Goal: Information Seeking & Learning: Learn about a topic

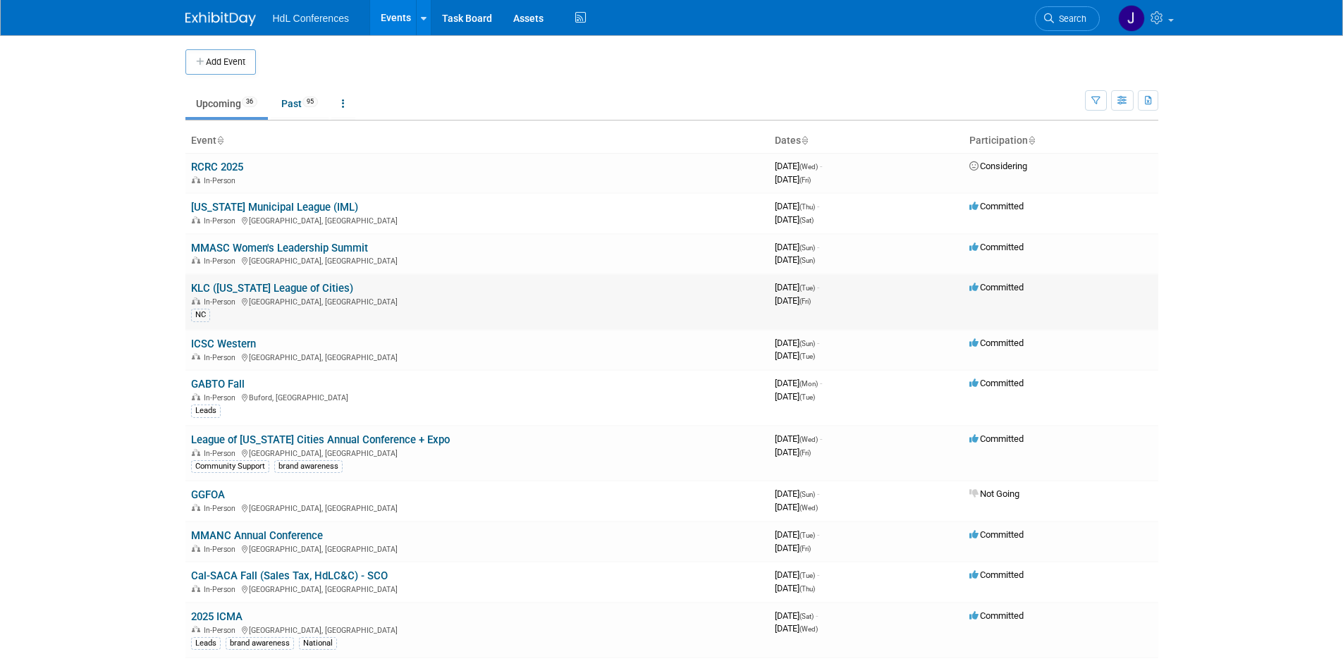
click at [314, 288] on link "KLC ([US_STATE] League of Cities)" at bounding box center [272, 288] width 162 height 13
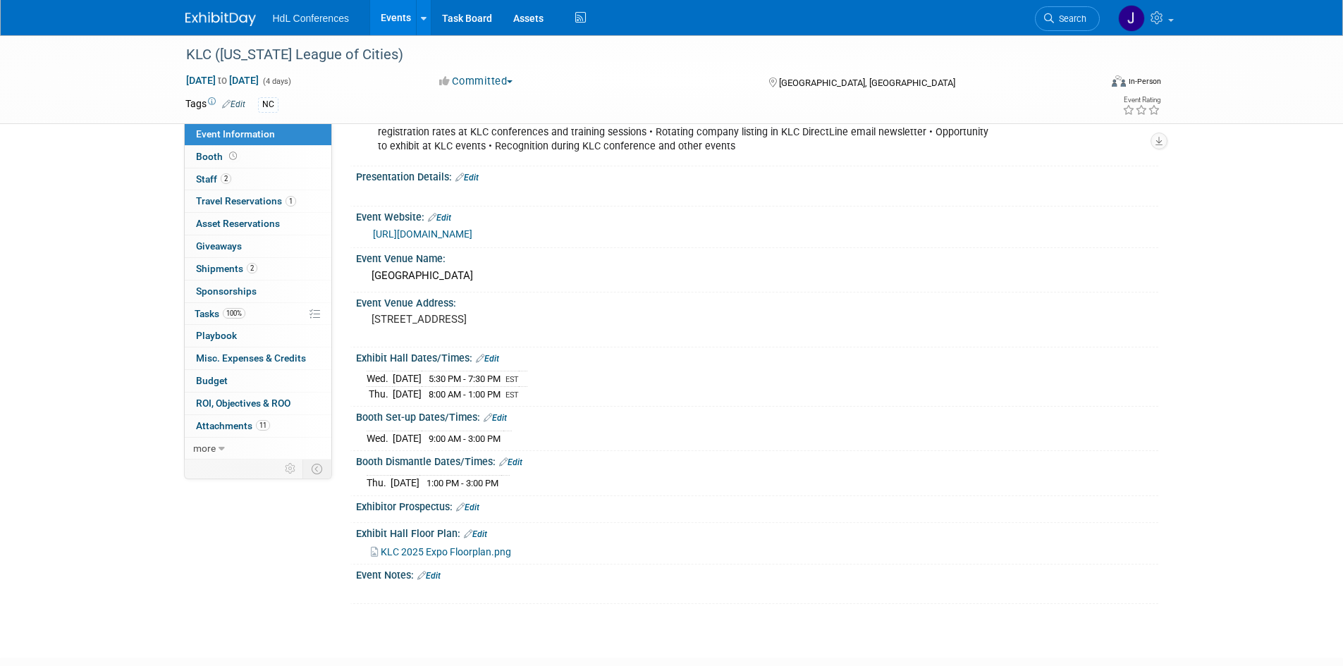
scroll to position [141, 0]
drag, startPoint x: 369, startPoint y: 378, endPoint x: 528, endPoint y: 384, distance: 158.7
click at [527, 384] on tr "Wed. Sep 24, 2025 5:30 PM - 7:30 PM EST" at bounding box center [447, 378] width 161 height 16
copy tr "Wed. Sep 24, 2025 5:30 PM - 7:30 PM"
drag, startPoint x: 530, startPoint y: 393, endPoint x: 370, endPoint y: 394, distance: 160.1
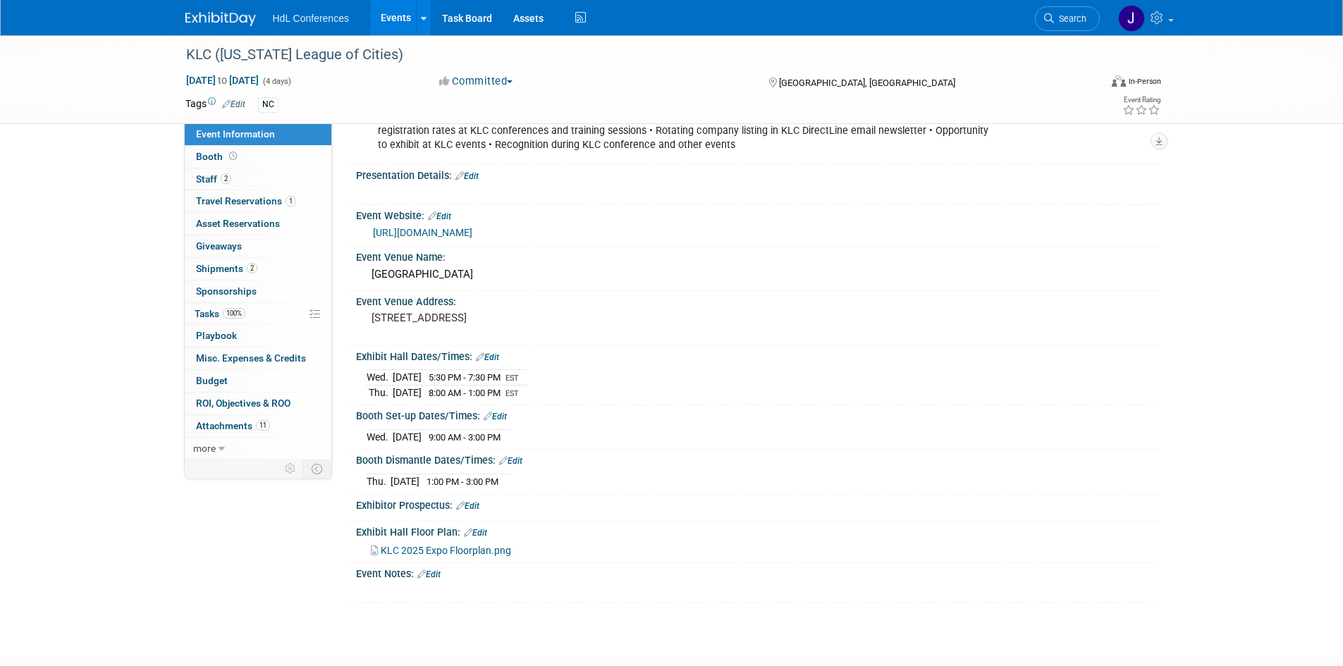
click at [370, 394] on tr "Thu. Sep 25, 2025 8:00 AM - 1:00 PM EST" at bounding box center [447, 392] width 161 height 15
copy tr "Thu. Sep 25, 2025 8:00 AM - 1:00 PM"
drag, startPoint x: 365, startPoint y: 435, endPoint x: 530, endPoint y: 439, distance: 165.7
click at [530, 439] on div "Wed. Sep 24, 2025 9:00 AM - 3:00 PM Save Changes Cancel" at bounding box center [757, 434] width 802 height 24
copy div "Wed. Sep 24, 2025 9:00 AM - 3:00 PM"
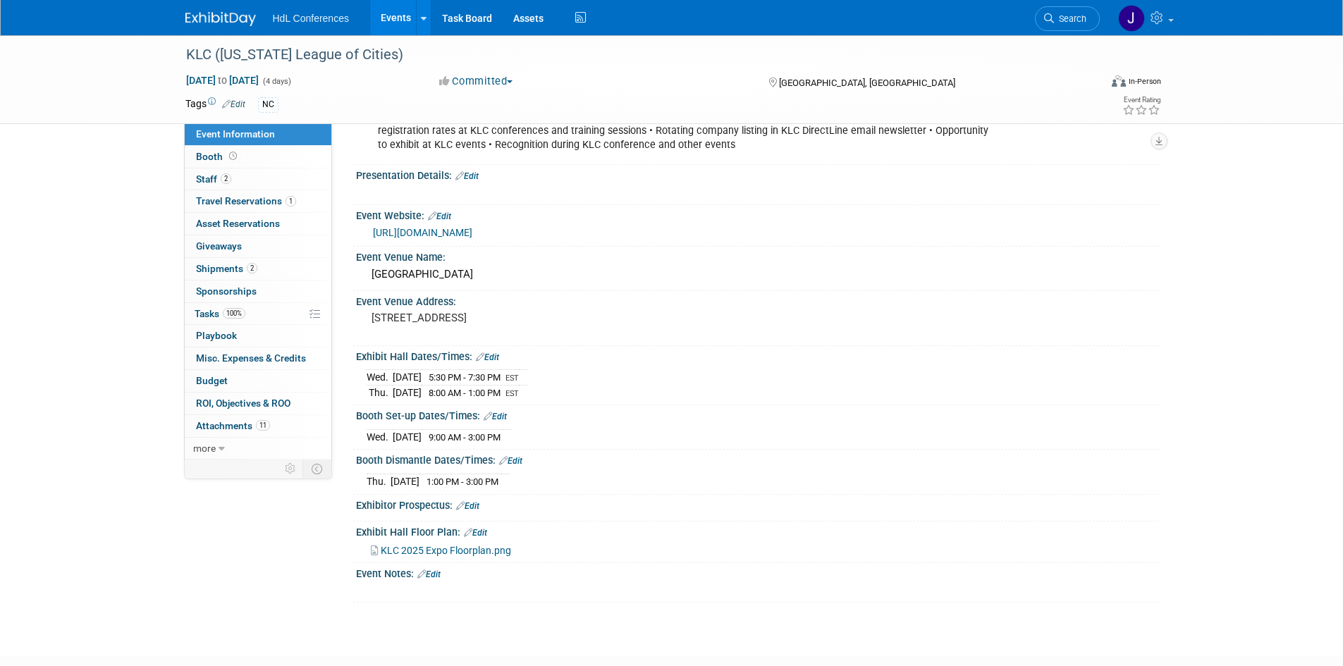
drag, startPoint x: 527, startPoint y: 479, endPoint x: 368, endPoint y: 476, distance: 158.7
click at [368, 476] on tr "Thu. Sep 25, 2025 1:00 PM - 3:00 PM" at bounding box center [438, 481] width 143 height 15
copy tr "Thu. Sep 25, 2025 1:00 PM - 3:00 PM"
click at [230, 185] on link "2 Staff 2" at bounding box center [258, 180] width 147 height 22
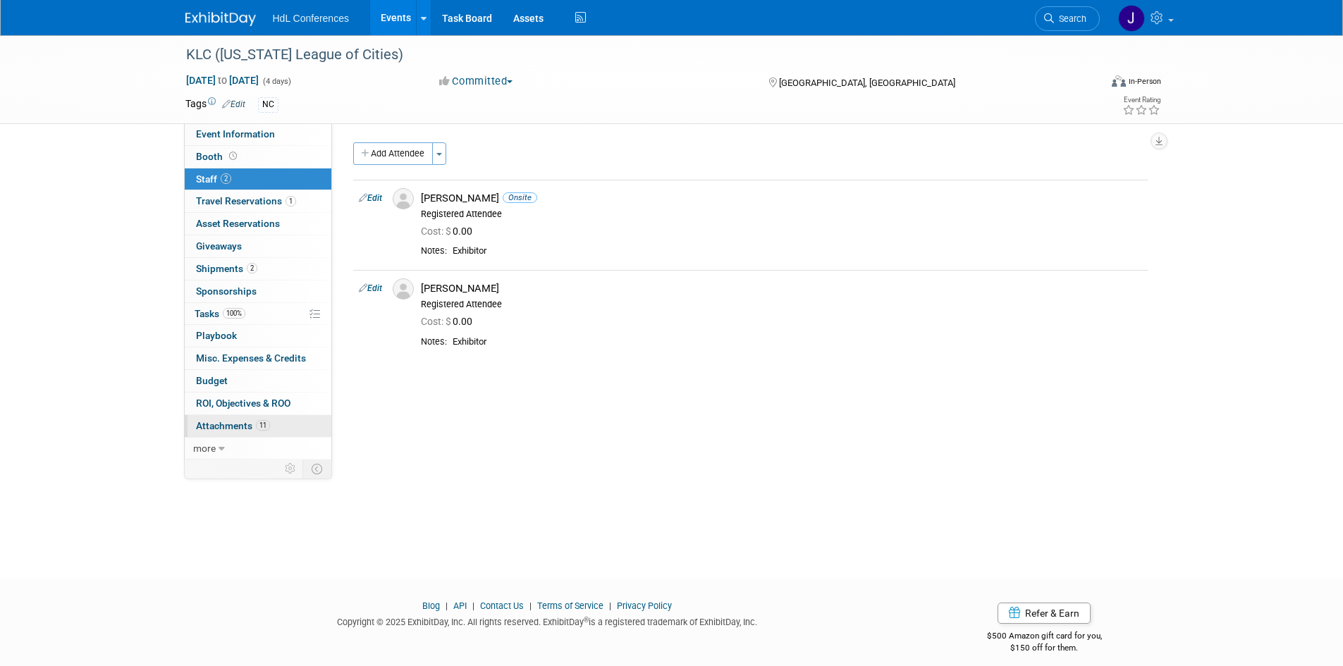
click at [267, 417] on link "11 Attachments 11" at bounding box center [258, 426] width 147 height 22
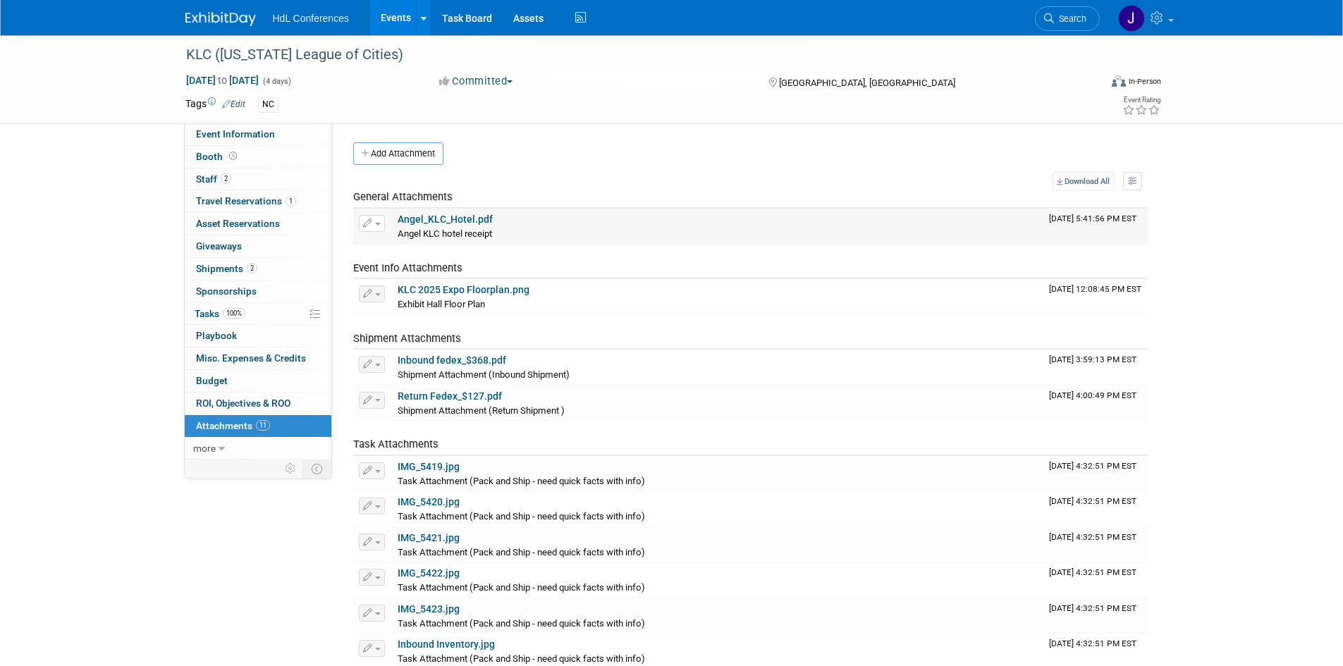
click at [430, 221] on link "Angel_KLC_Hotel.pdf" at bounding box center [445, 219] width 95 height 11
click at [224, 155] on span "Booth" at bounding box center [218, 156] width 44 height 11
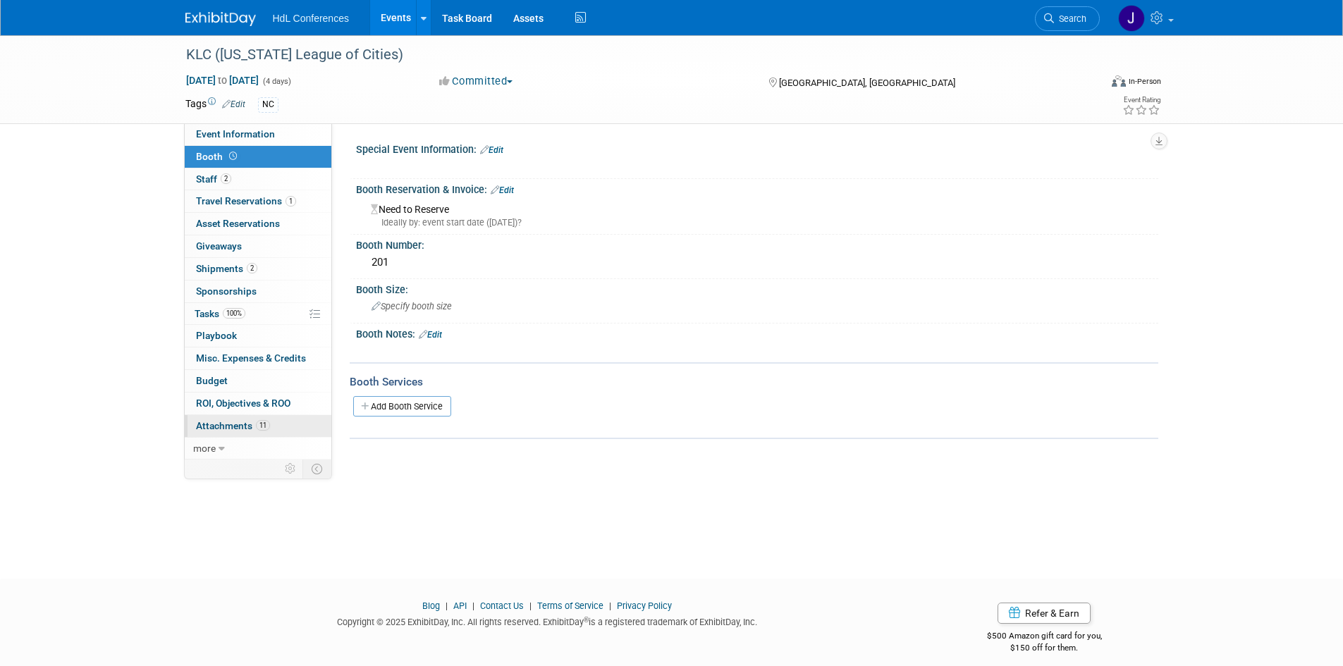
drag, startPoint x: 240, startPoint y: 426, endPoint x: 251, endPoint y: 418, distance: 13.7
click at [240, 426] on span "Attachments 11" at bounding box center [233, 425] width 74 height 11
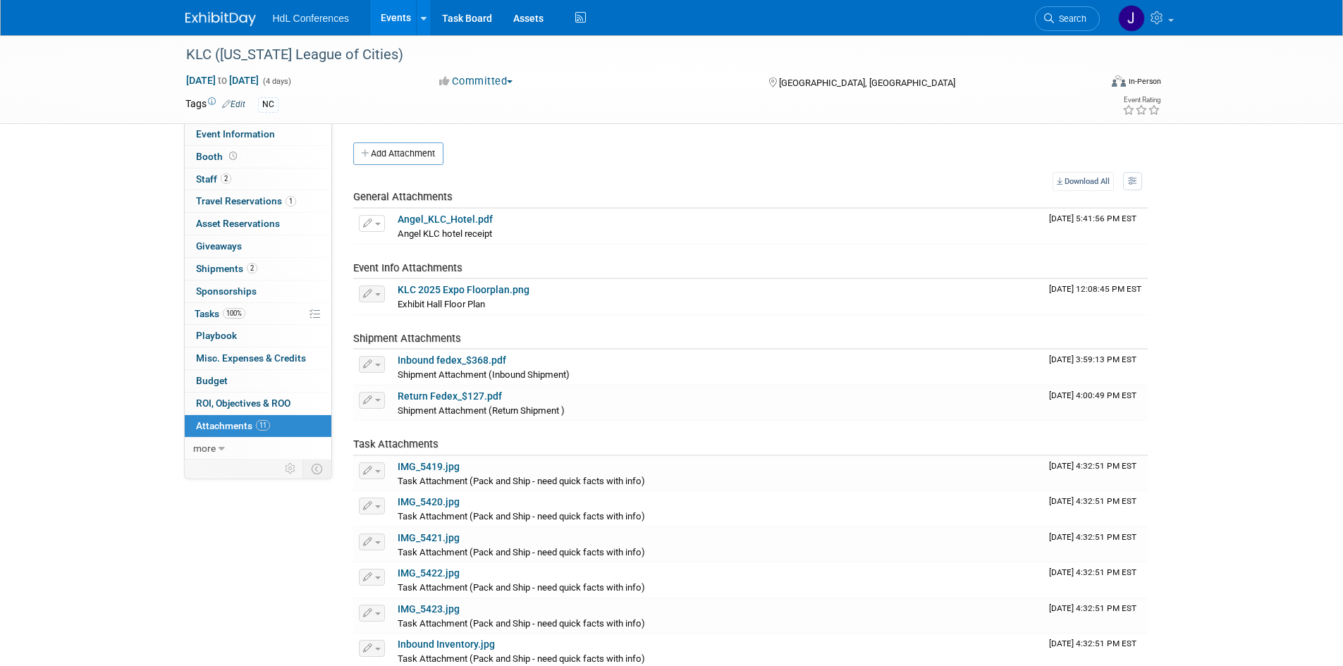
scroll to position [141, 0]
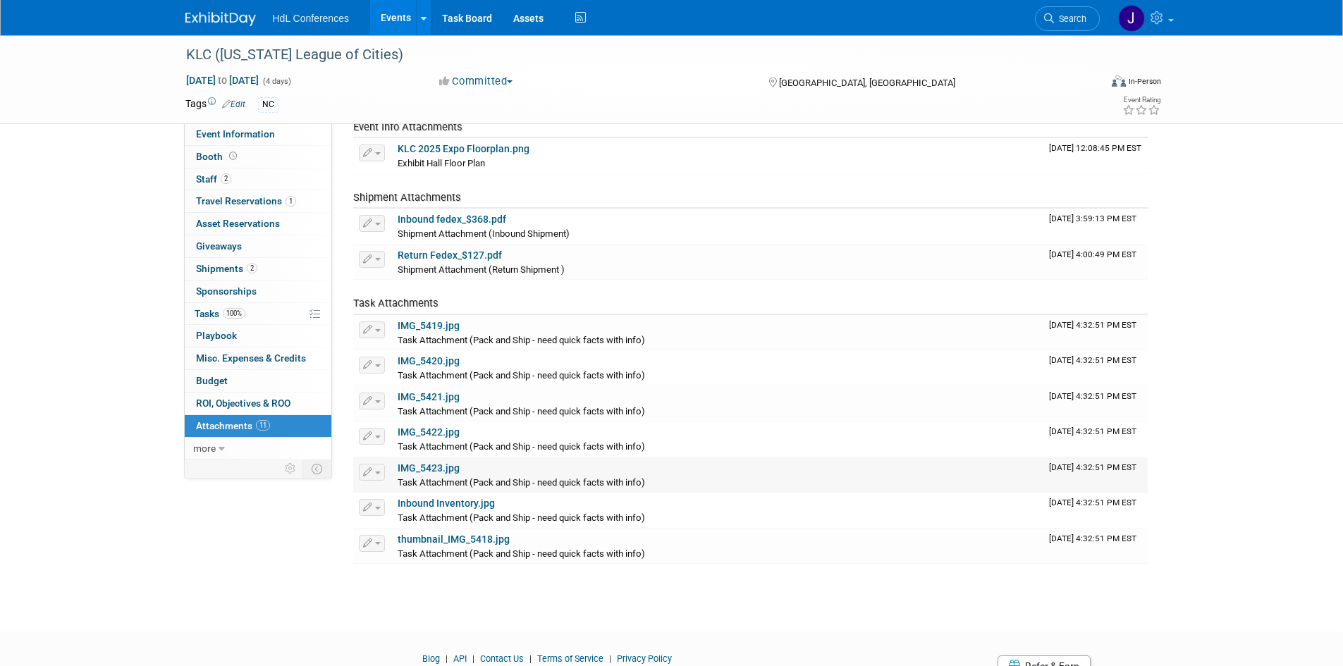
click at [437, 472] on link "IMG_5423.jpg" at bounding box center [429, 468] width 62 height 11
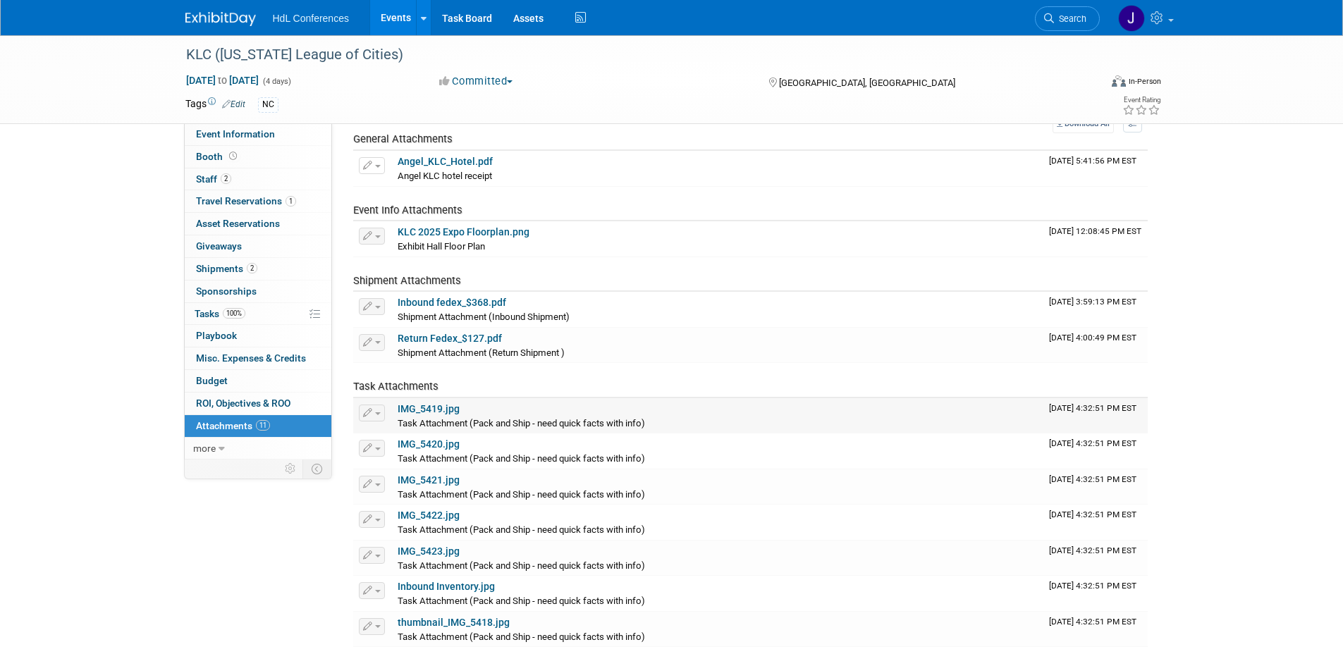
scroll to position [0, 0]
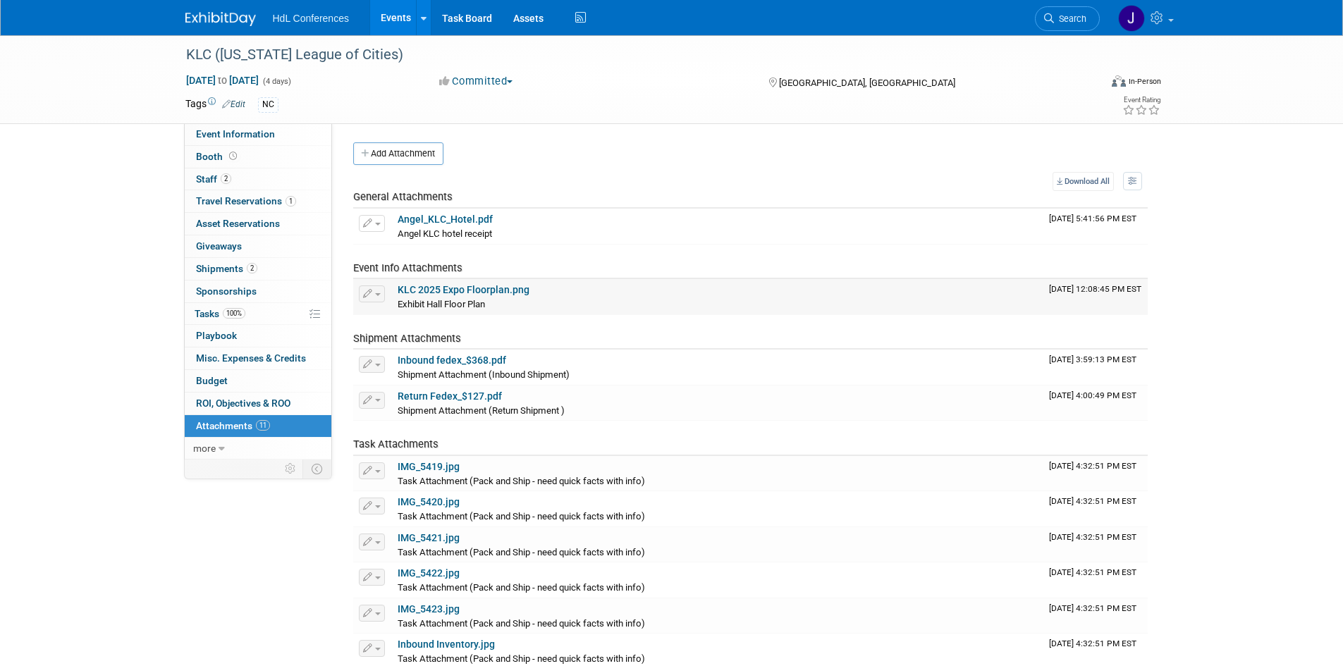
click at [518, 281] on td "KLC 2025 Expo Floorplan.png Exhibit Hall Floor Plan" at bounding box center [717, 296] width 651 height 35
click at [519, 286] on link "KLC 2025 Expo Floorplan.png" at bounding box center [464, 289] width 132 height 11
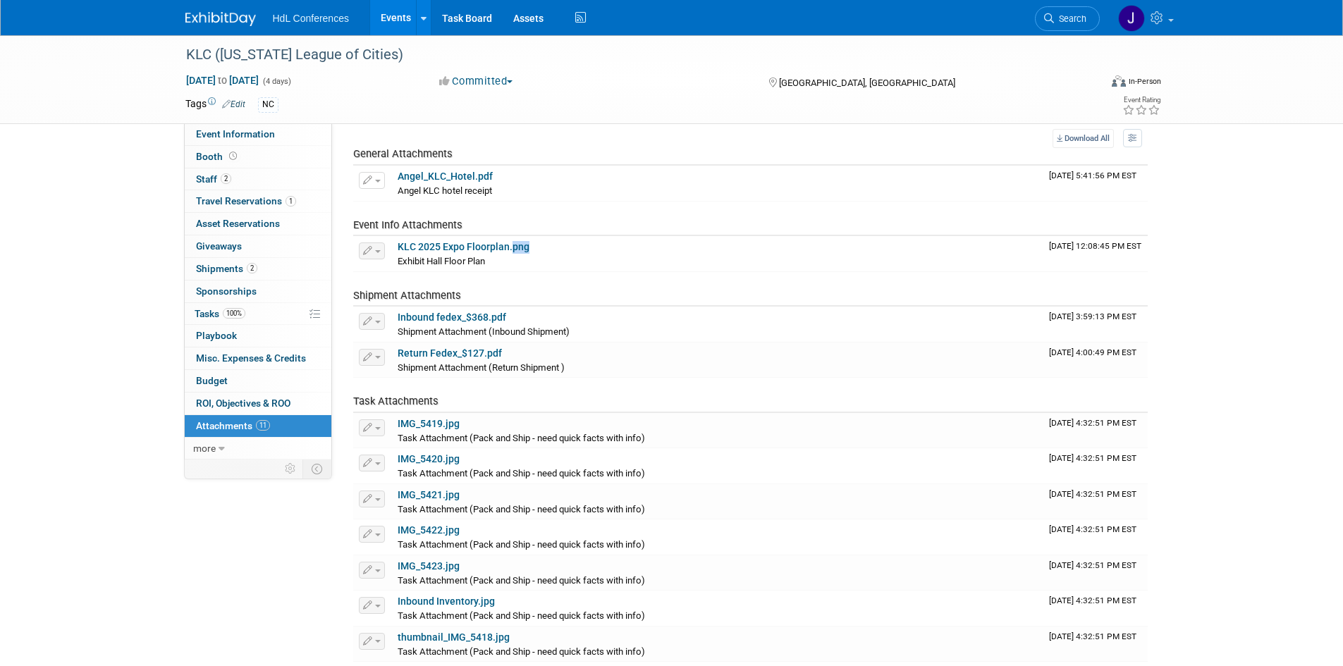
scroll to position [141, 0]
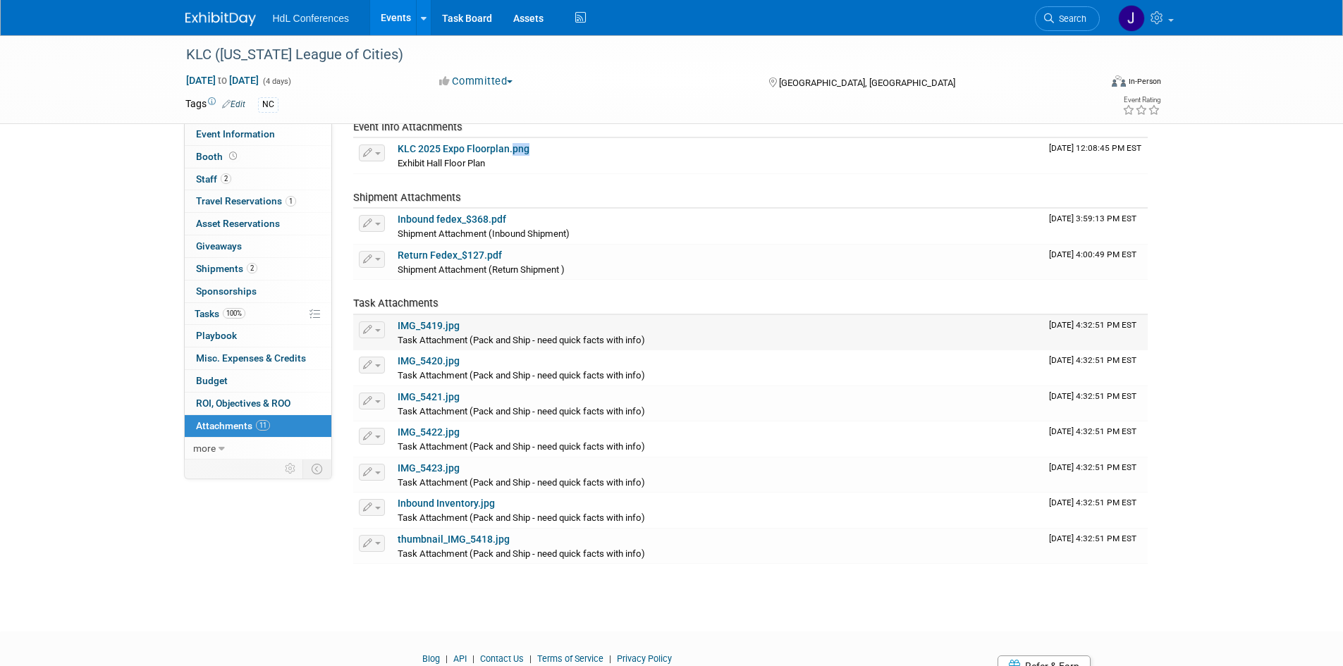
click at [438, 328] on link "IMG_5419.jpg" at bounding box center [429, 325] width 62 height 11
click at [434, 369] on div "Task Attachment (Pack and Ship - need quick facts with info)" at bounding box center [718, 375] width 640 height 14
click at [435, 356] on link "IMG_5420.jpg" at bounding box center [429, 360] width 62 height 11
drag, startPoint x: 438, startPoint y: 439, endPoint x: 439, endPoint y: 470, distance: 31.0
click at [439, 470] on tbody "General Attachments Download Change Description Delete Attachment Angel_KLC_Hot…" at bounding box center [750, 306] width 795 height 515
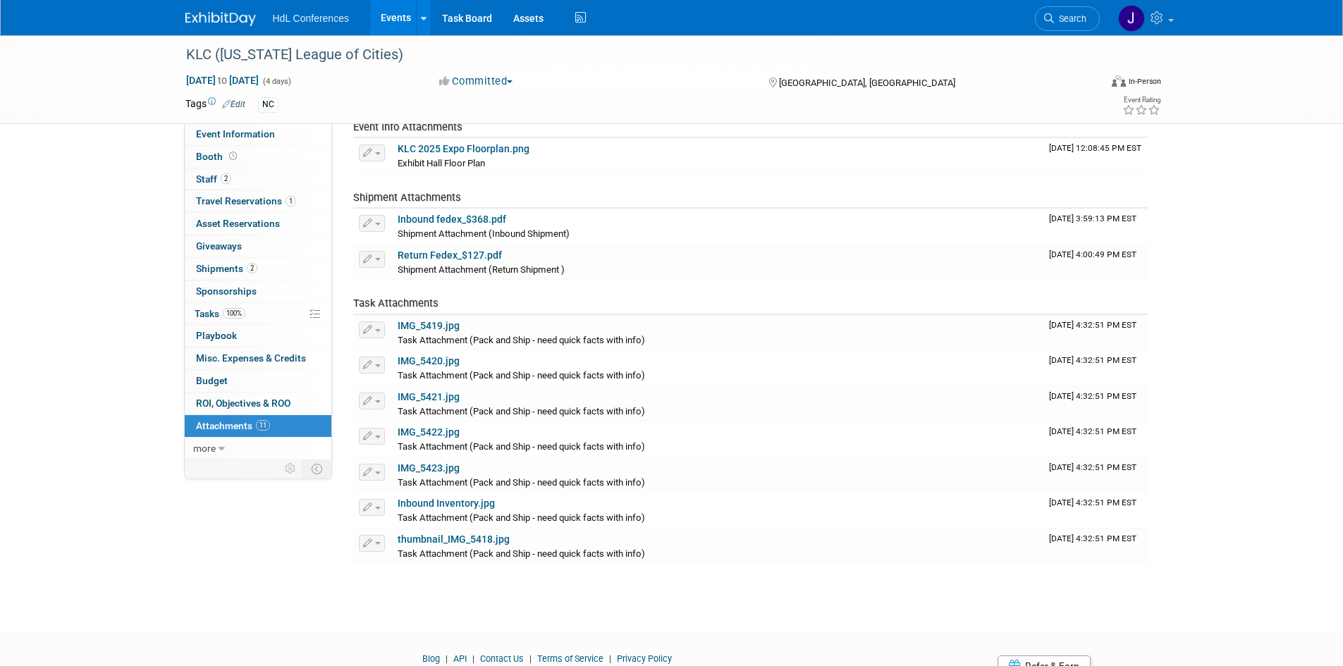
click at [445, 595] on div "KLC (Kentucky League of Cities) Sep 23, 2025 to Sep 26, 2025 (4 days) Sep 23, 2…" at bounding box center [671, 250] width 1343 height 712
click at [440, 506] on link "Inbound Inventory.jpg" at bounding box center [446, 503] width 97 height 11
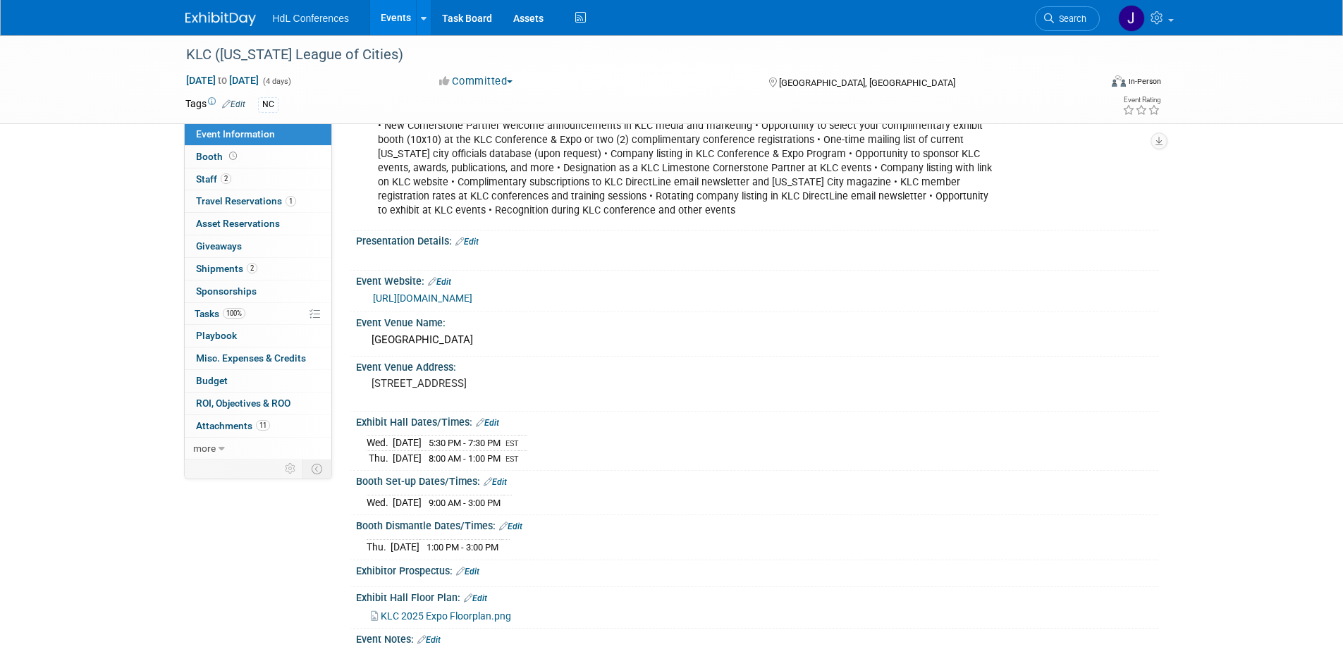
scroll to position [141, 0]
